Goal: Information Seeking & Learning: Check status

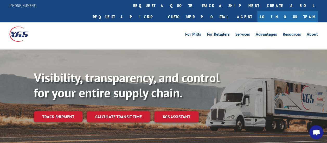
scroll to position [44, 0]
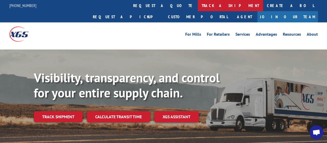
click at [198, 5] on link "track a shipment" at bounding box center [230, 5] width 65 height 11
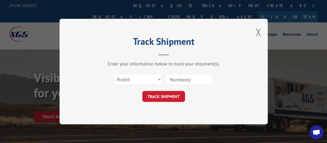
click at [174, 81] on input at bounding box center [189, 79] width 48 height 11
paste input "17409303"
type input "17409303"
click at [167, 95] on button "TRACK SHIPMENT" at bounding box center [163, 96] width 43 height 11
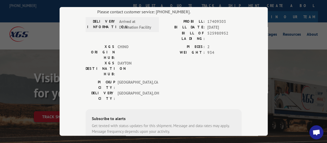
scroll to position [0, 0]
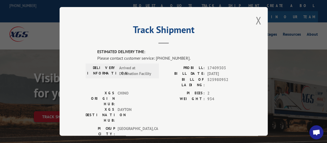
click at [315, 129] on span "Open chat" at bounding box center [316, 132] width 14 height 14
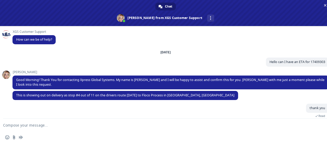
scroll to position [31, 0]
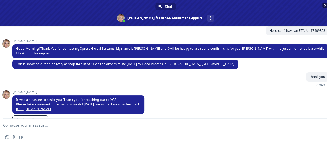
click at [325, 3] on span "Close chat" at bounding box center [324, 5] width 5 height 5
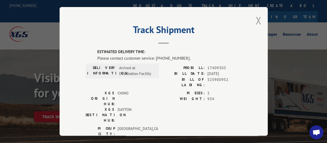
click at [255, 15] on button "Close modal" at bounding box center [258, 21] width 6 height 14
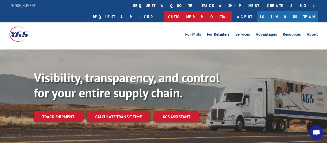
click at [232, 11] on link "Customer Portal" at bounding box center [198, 16] width 68 height 11
